Goal: Check status

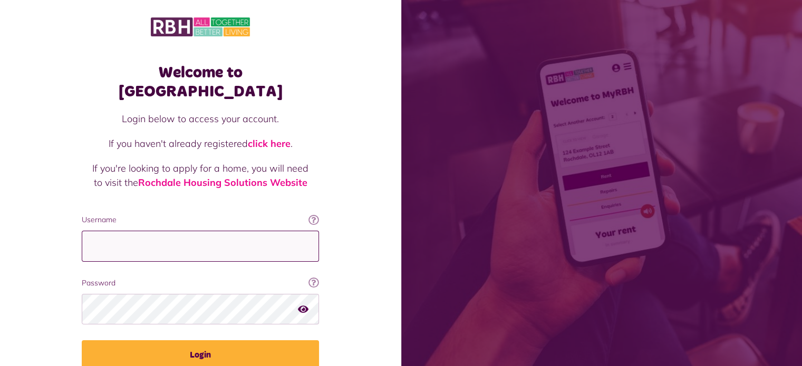
click at [174, 232] on input "Username" at bounding box center [200, 246] width 237 height 31
type input "**********"
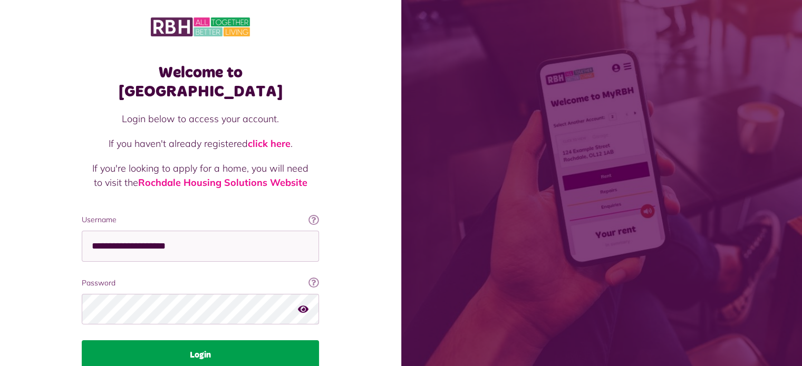
click at [259, 341] on button "Login" at bounding box center [200, 356] width 237 height 30
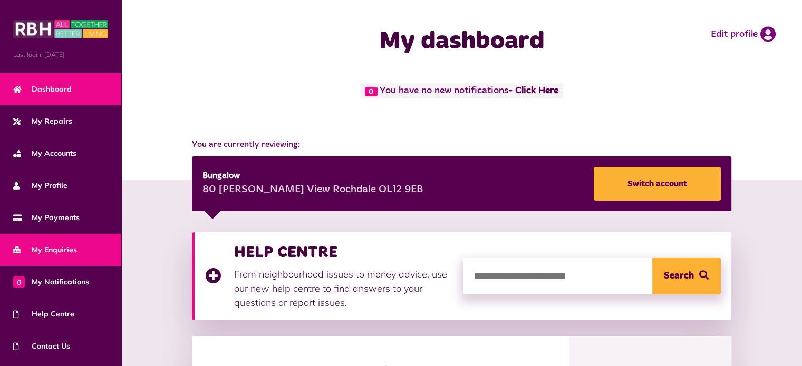
click at [57, 252] on span "My Enquiries" at bounding box center [45, 250] width 64 height 11
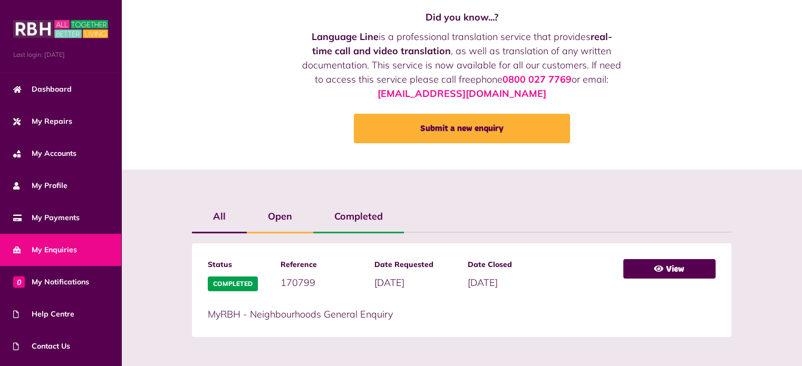
scroll to position [57, 0]
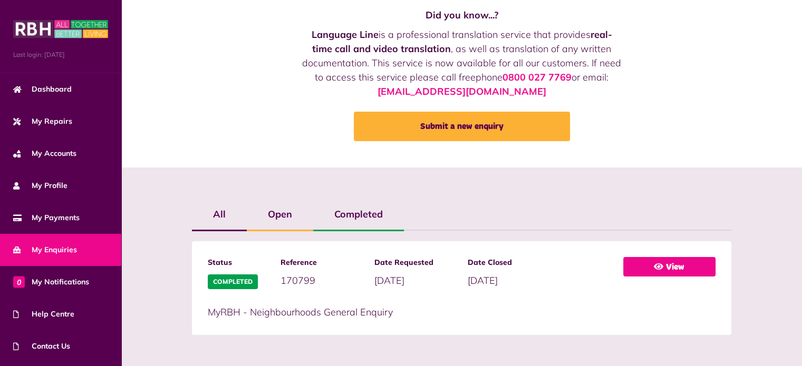
click at [694, 265] on link "View" at bounding box center [669, 267] width 92 height 20
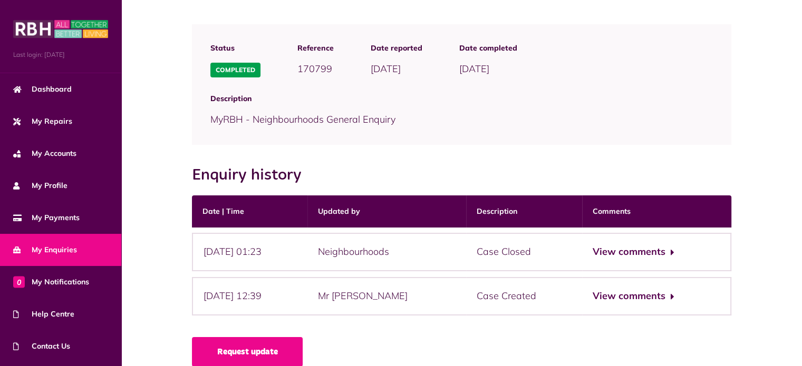
scroll to position [95, 0]
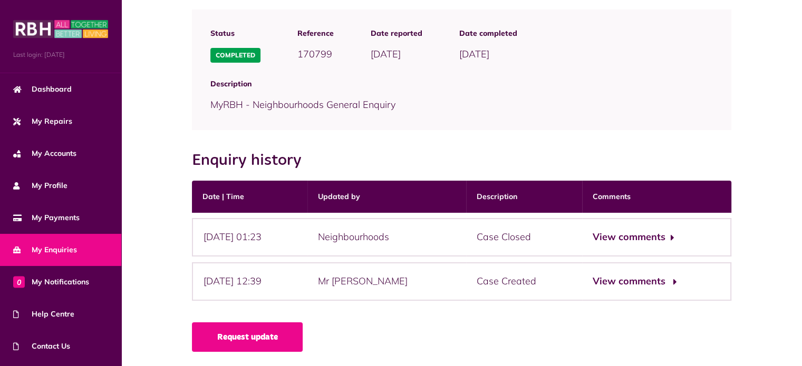
click at [629, 280] on button "View comments" at bounding box center [633, 281] width 82 height 15
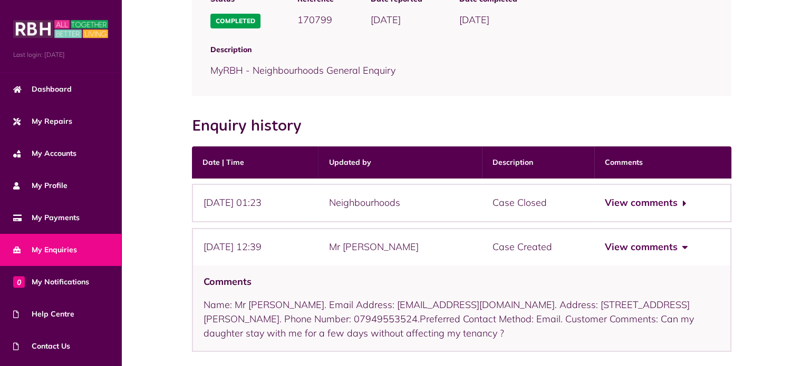
scroll to position [148, 0]
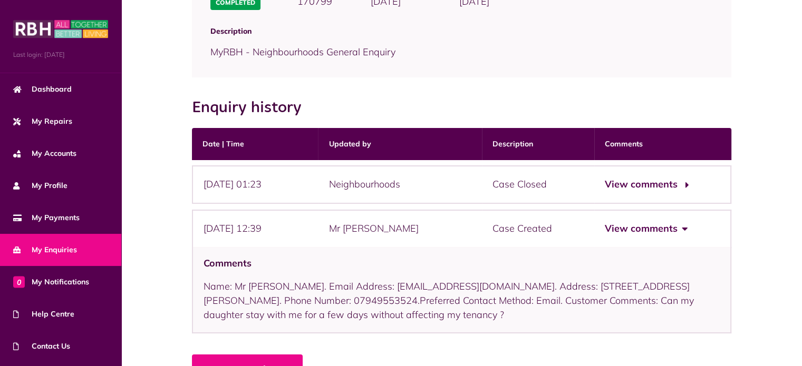
click at [636, 182] on button "View comments" at bounding box center [646, 184] width 82 height 15
